Goal: Task Accomplishment & Management: Manage account settings

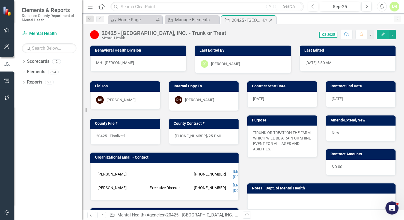
click at [272, 19] on icon "Close" at bounding box center [270, 20] width 5 height 4
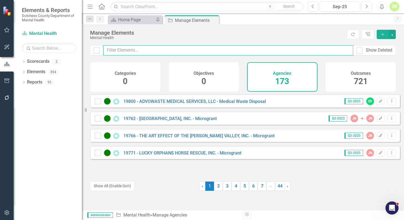
click at [110, 51] on input "text" at bounding box center [228, 50] width 250 height 10
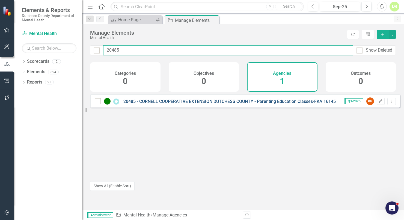
type input "20485"
click at [164, 104] on link "20485 - CORNELL COOPERATIVE EXTENSION DUTCHESS COUNTY - Parenting Education Cla…" at bounding box center [229, 101] width 212 height 5
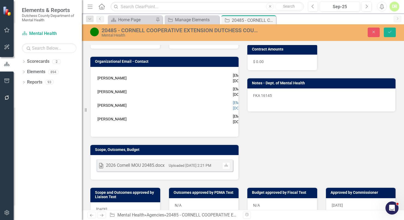
scroll to position [174, 0]
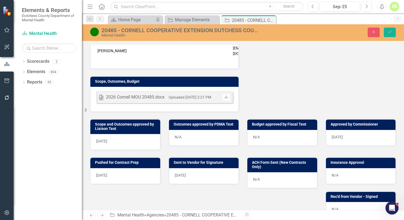
click at [264, 130] on div "N/A" at bounding box center [282, 138] width 70 height 16
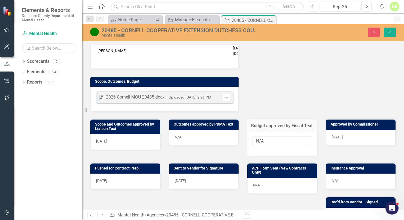
click at [196, 135] on div "Scope and Outcomes approved by Liaison Text [DATE] Outcomes approved by PDMA Te…" at bounding box center [243, 134] width 314 height 44
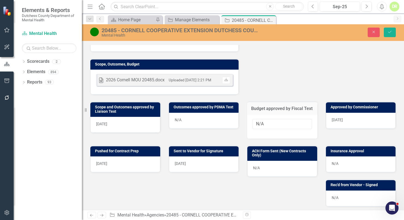
scroll to position [199, 0]
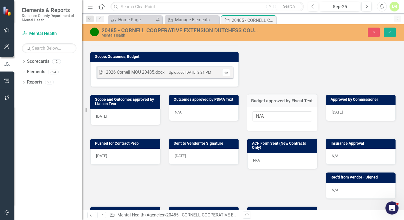
click at [253, 153] on div "N/A" at bounding box center [282, 161] width 70 height 16
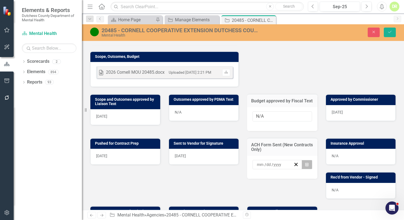
click at [305, 162] on icon "button" at bounding box center [306, 164] width 3 height 4
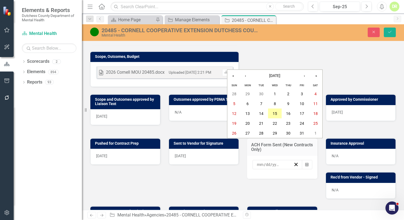
click at [275, 112] on abbr "15" at bounding box center [275, 113] width 4 height 4
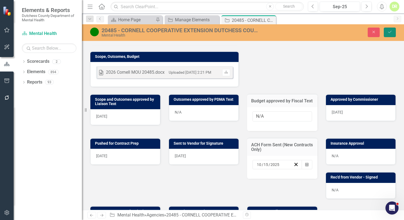
click at [390, 32] on icon "submit" at bounding box center [389, 32] width 3 height 2
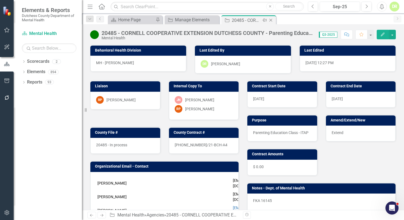
click at [271, 19] on icon "Close" at bounding box center [270, 20] width 5 height 4
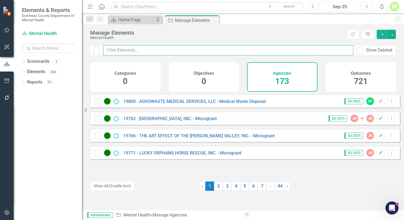
click at [129, 50] on input "text" at bounding box center [228, 50] width 250 height 10
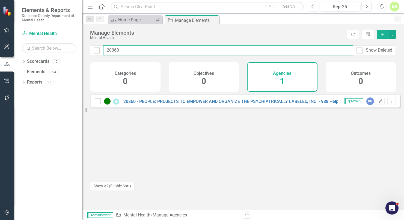
type input "20360"
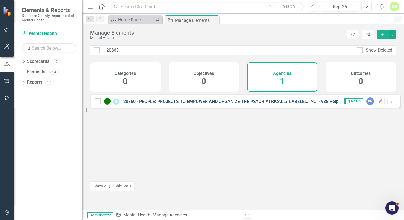
click at [167, 104] on link "20360 - PEOPLE: PROJECTS TO EMPOWER AND ORGANIZE THE PSYCHIATRICALLY LABELED, I…" at bounding box center [240, 101] width 235 height 5
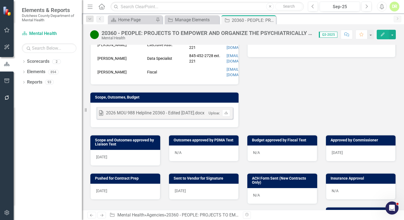
scroll to position [174, 0]
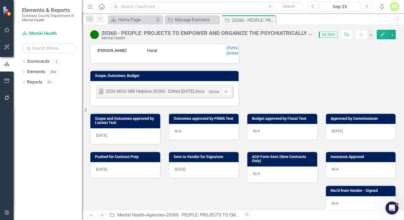
click at [350, 166] on div "N/A" at bounding box center [361, 170] width 70 height 16
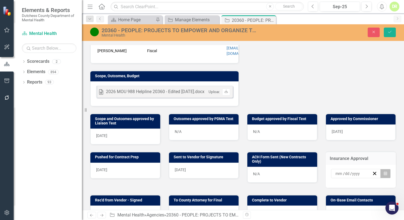
click at [384, 172] on icon "button" at bounding box center [385, 173] width 3 height 4
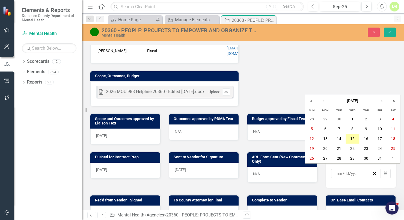
click at [354, 139] on abbr "15" at bounding box center [352, 139] width 4 height 4
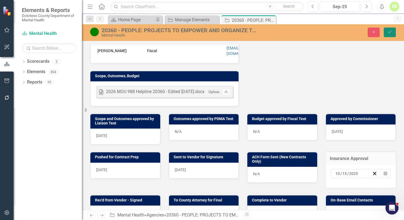
click at [392, 32] on icon "Save" at bounding box center [389, 32] width 5 height 4
